Goal: Check status: Check status

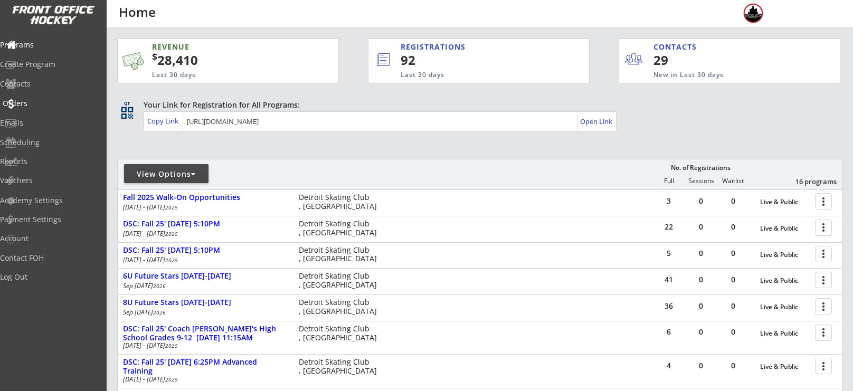
click at [39, 101] on div "Orders" at bounding box center [50, 103] width 95 height 7
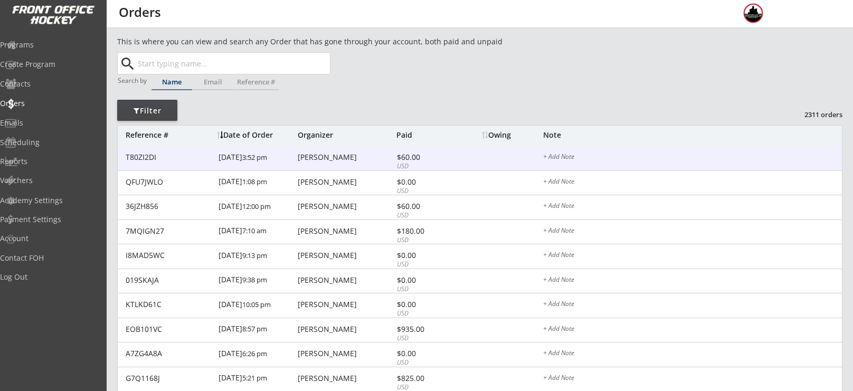
click at [314, 156] on div "[PERSON_NAME]" at bounding box center [346, 157] width 96 height 7
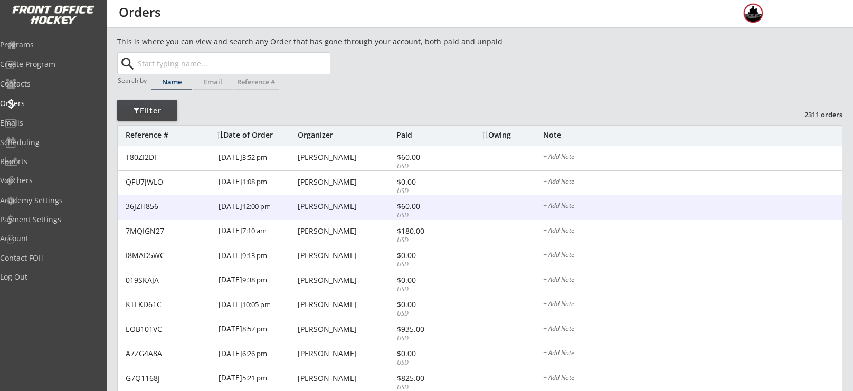
click at [316, 209] on div "[PERSON_NAME]" at bounding box center [346, 206] width 96 height 7
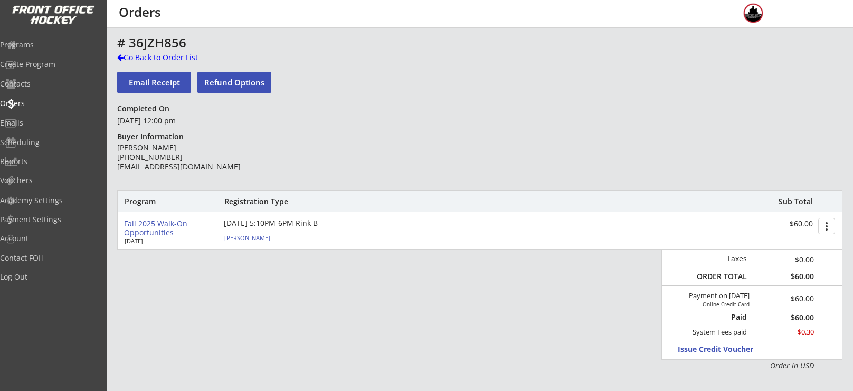
click at [247, 235] on div "[PERSON_NAME]" at bounding box center [283, 238] width 118 height 6
select select ""Adult S""
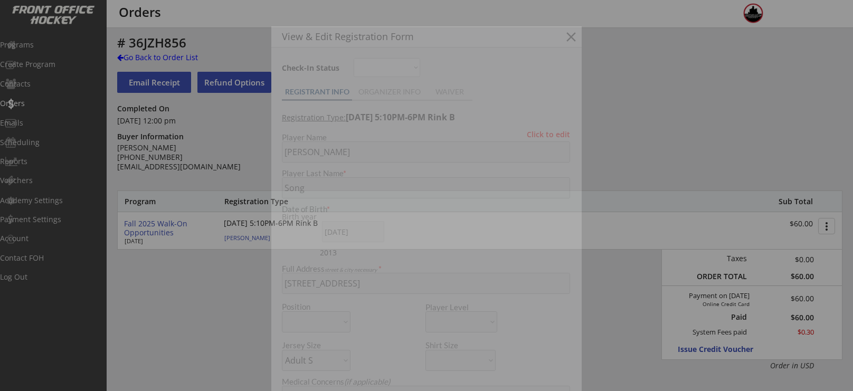
type input "[DATE]"
type input "Birmingham Rangers Red"
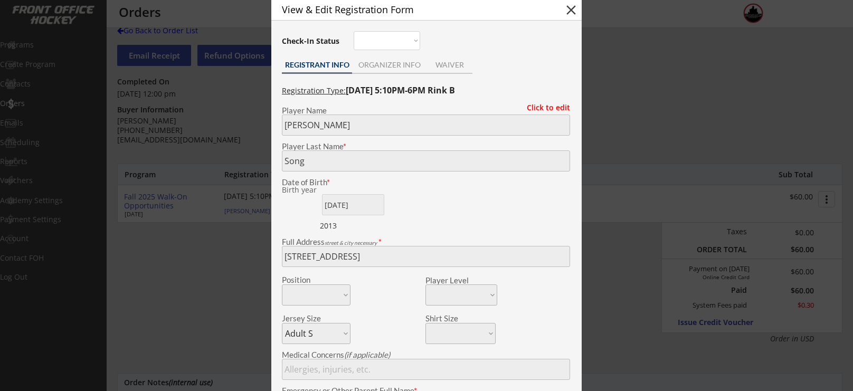
scroll to position [23, 0]
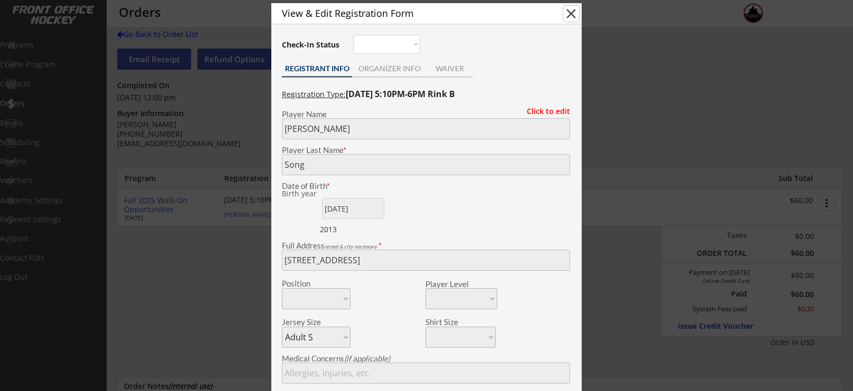
click at [571, 21] on button "close" at bounding box center [571, 14] width 16 height 16
select select ""PLACEHOLDER_1427118222253""
